Goal: Information Seeking & Learning: Learn about a topic

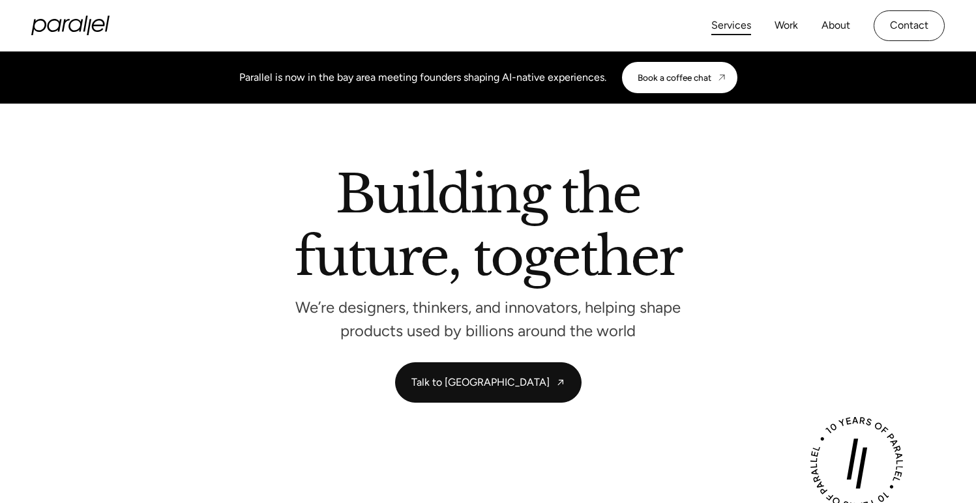
click at [737, 23] on link "Services" at bounding box center [731, 25] width 40 height 19
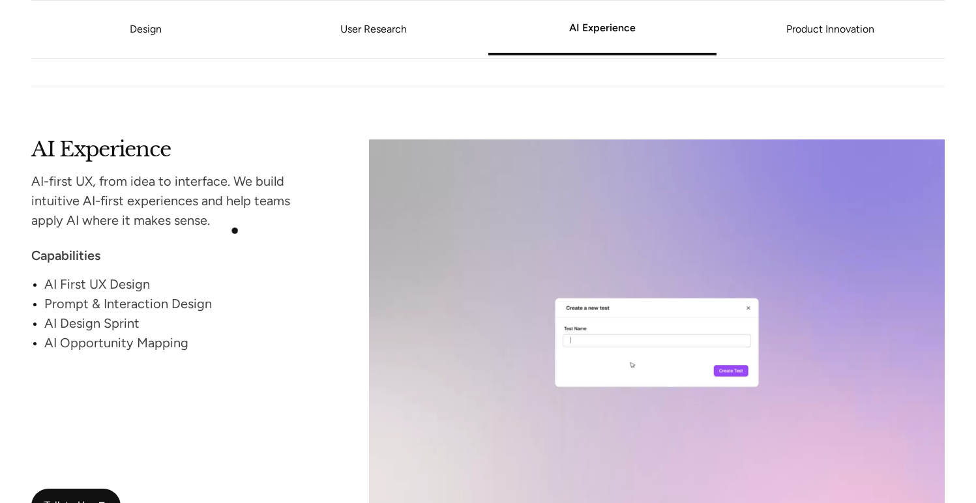
scroll to position [2153, 0]
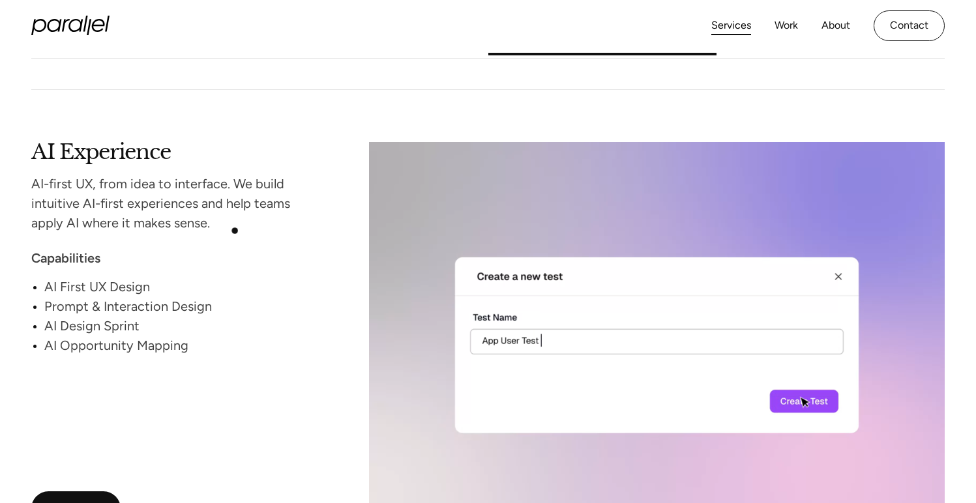
click at [235, 231] on div "AI-first UX, from idea to interface. We build intuitive AI-first experiences an…" at bounding box center [175, 203] width 288 height 59
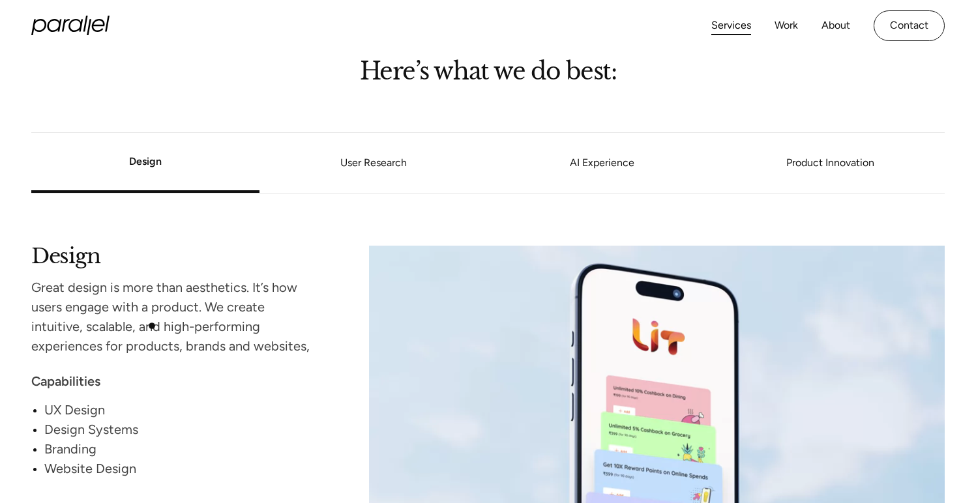
scroll to position [1065, 0]
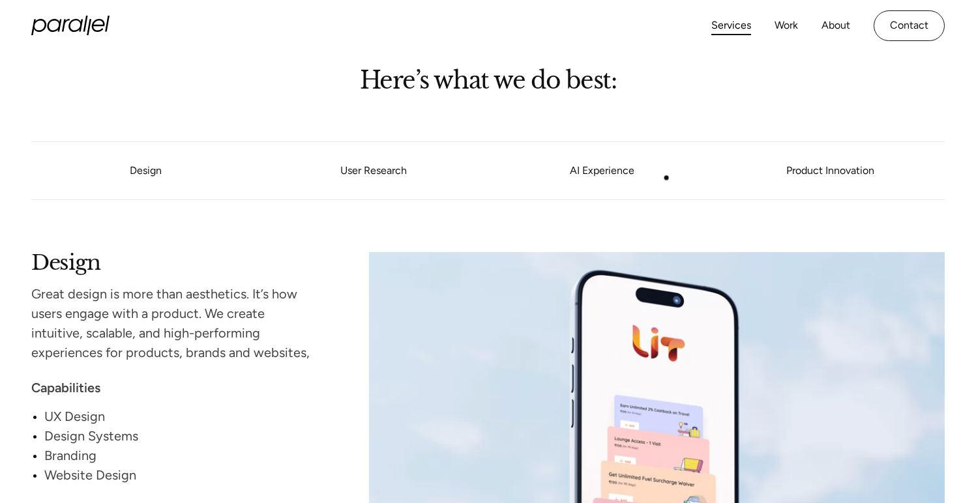
click at [621, 173] on link "AI Experience" at bounding box center [602, 171] width 228 height 8
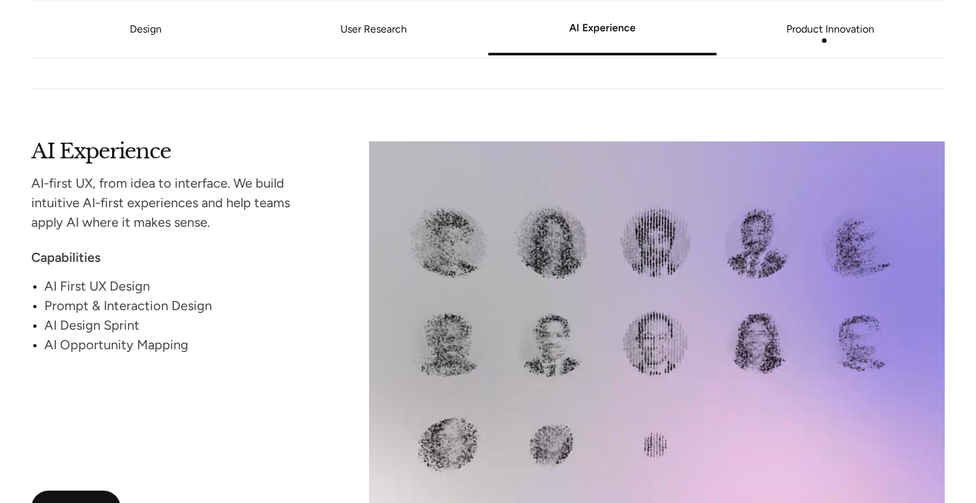
click at [827, 25] on link "Product Innovation" at bounding box center [831, 29] width 228 height 8
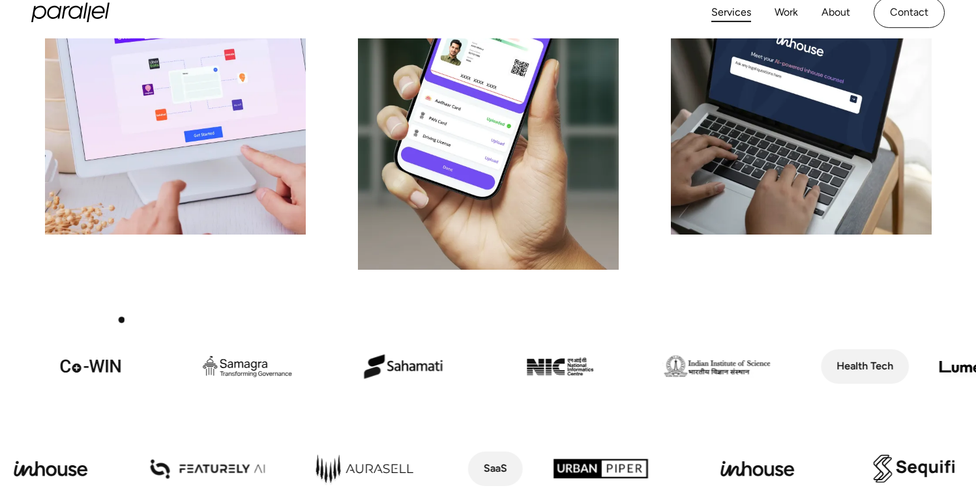
scroll to position [0, 0]
